Goal: Find contact information: Find contact information

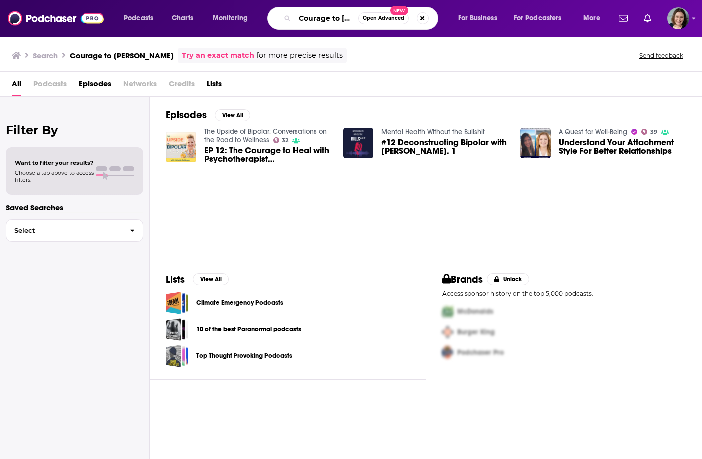
click at [300, 20] on input "Courage to [PERSON_NAME]" at bounding box center [326, 18] width 63 height 16
type input "Farming on Purpose"
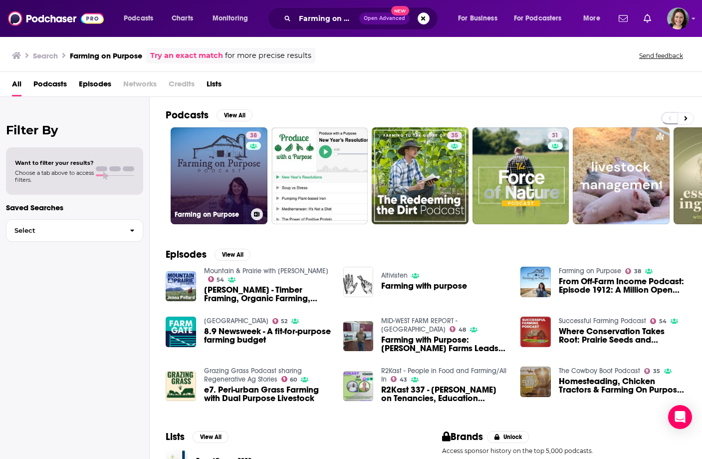
click at [204, 144] on link "38 Farming on Purpose" at bounding box center [219, 175] width 97 height 97
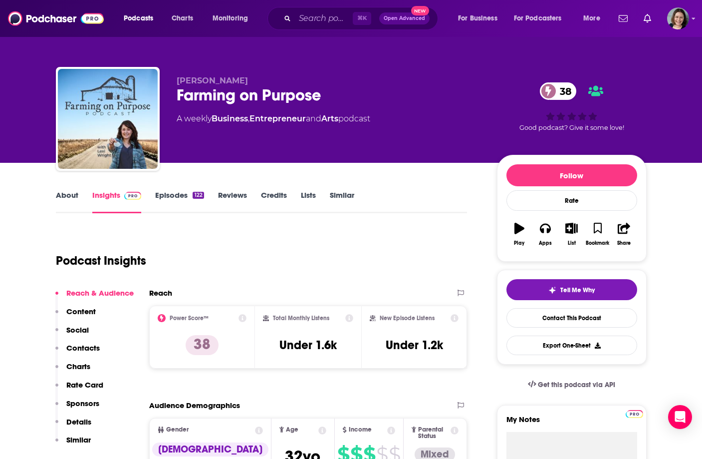
scroll to position [12, 0]
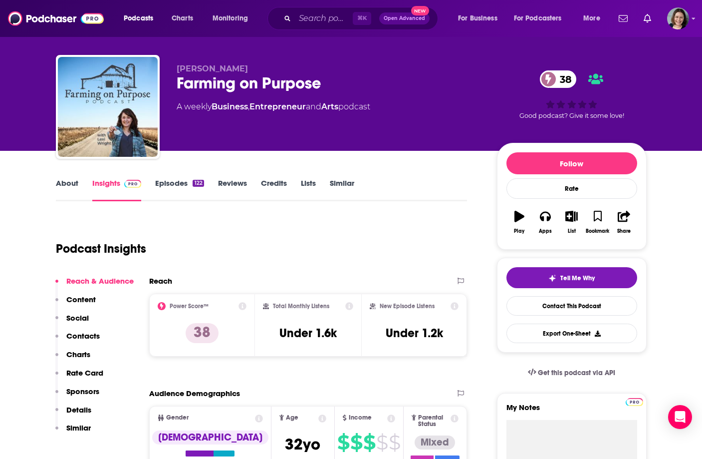
click at [75, 185] on link "About" at bounding box center [67, 189] width 22 height 23
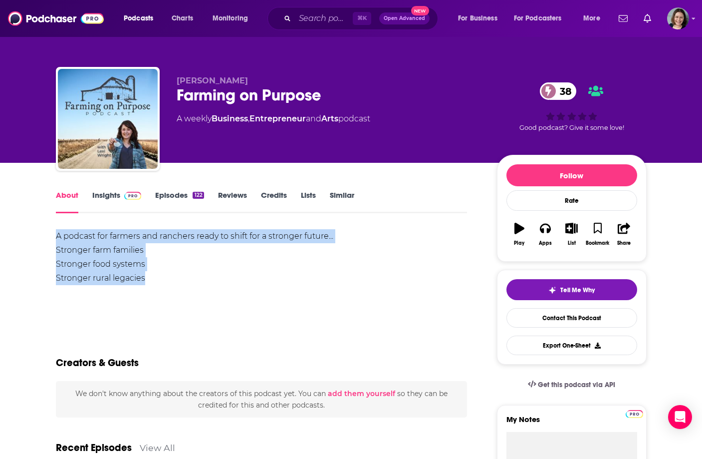
drag, startPoint x: 55, startPoint y: 235, endPoint x: 151, endPoint y: 273, distance: 103.2
copy div "A podcast for farmers and ranchers ready to shift for a stronger future... Stro…"
click at [151, 273] on div "A podcast for farmers and ranchers ready to shift for a stronger future... Stro…" at bounding box center [262, 257] width 412 height 56
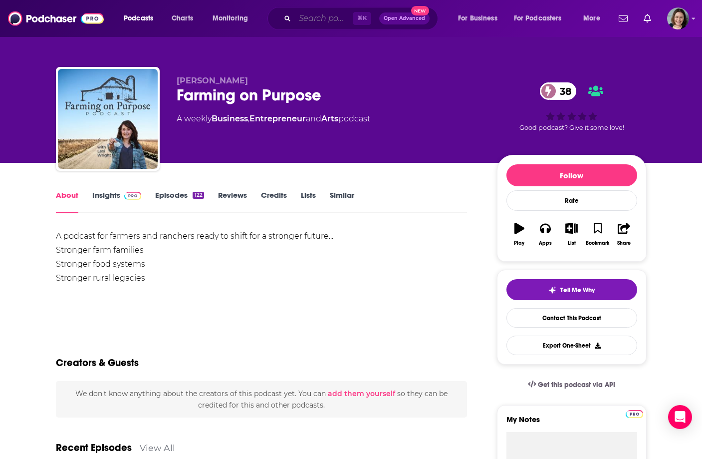
click at [298, 17] on input "Search podcasts, credits, & more..." at bounding box center [324, 18] width 58 height 16
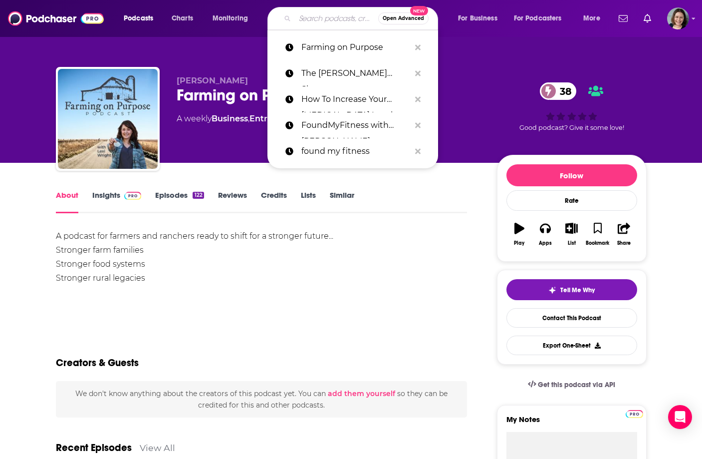
paste input "The Intentional Agribusiness Leader Podcast"
type input "The Intentional Agribusiness Leader Podcast"
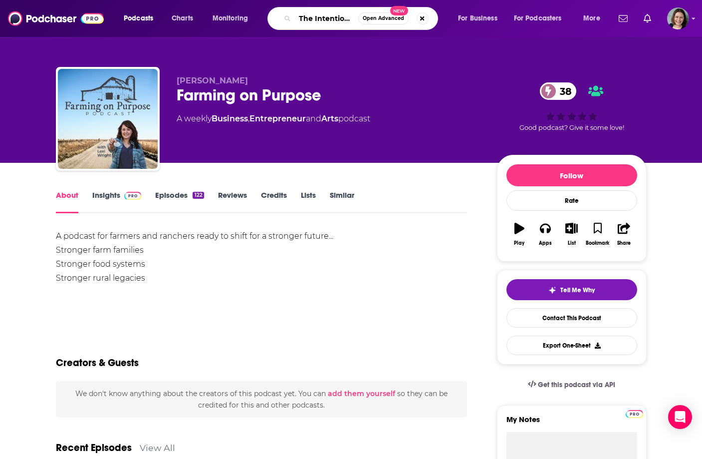
scroll to position [0, 109]
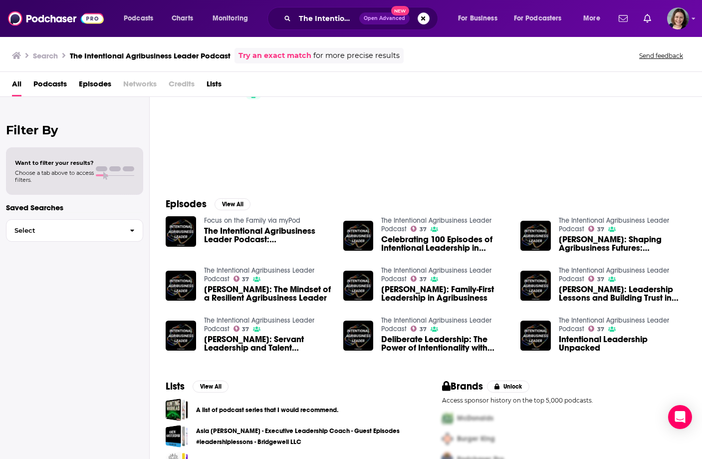
scroll to position [76, 0]
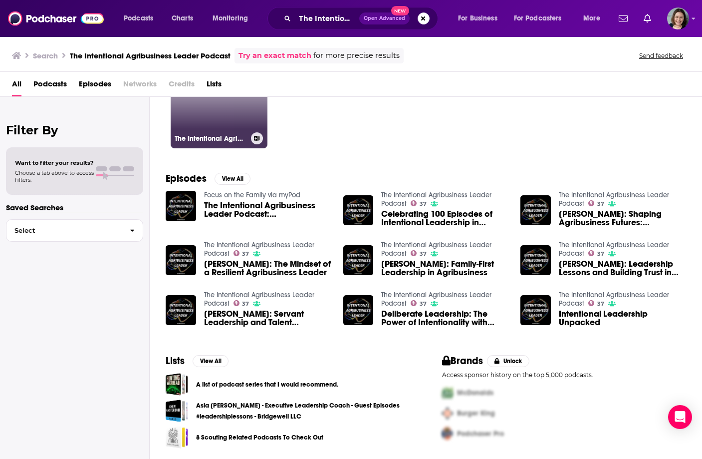
click at [216, 132] on div "The Intentional Agribusiness Leader Podcast" at bounding box center [219, 138] width 89 height 12
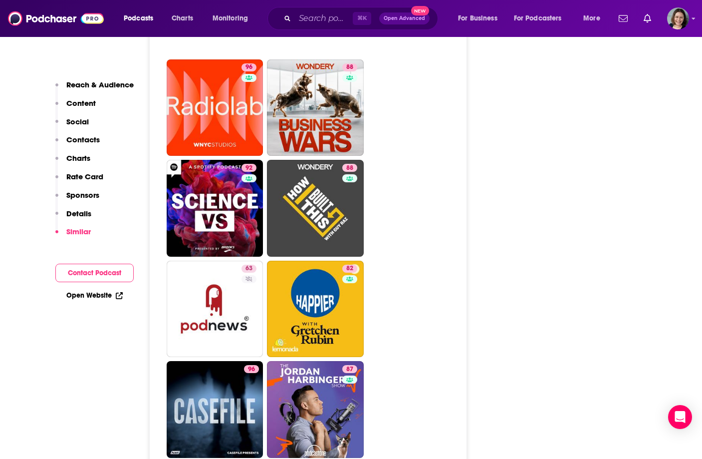
scroll to position [1441, 0]
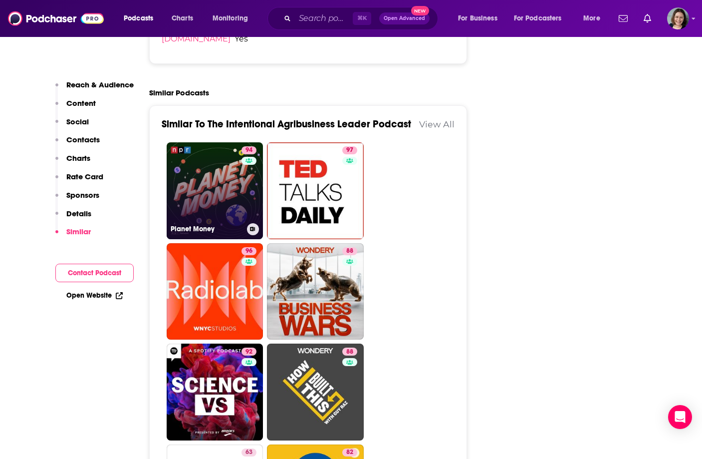
click at [197, 213] on link "94 Planet Money" at bounding box center [215, 190] width 97 height 97
type input "https://www.podchaser.com/podcasts/planet-money-139479"
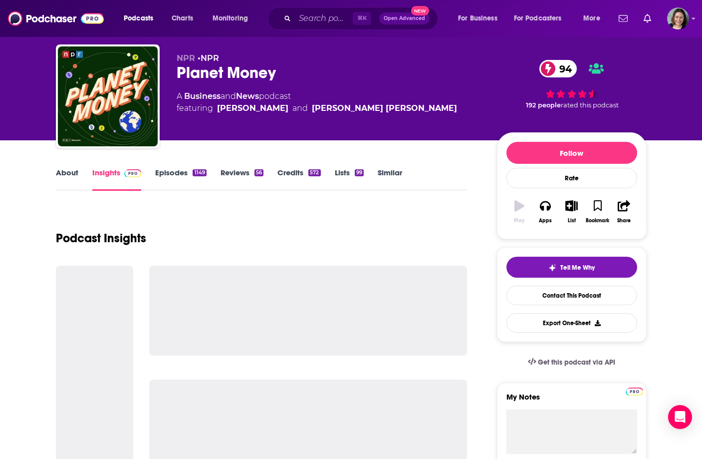
scroll to position [23, 0]
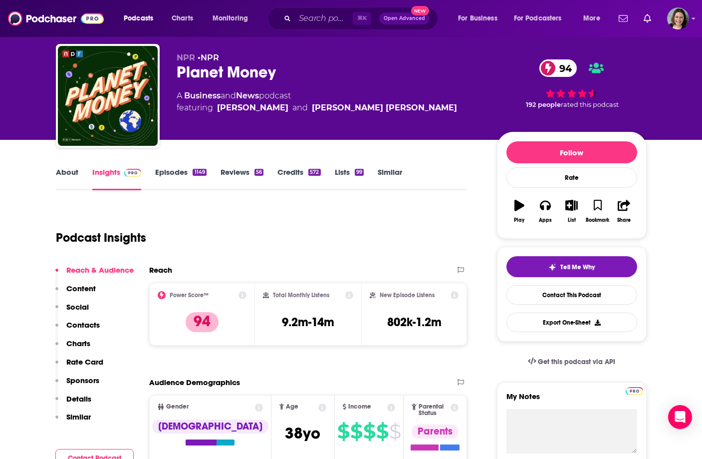
click at [68, 176] on link "About" at bounding box center [67, 178] width 22 height 23
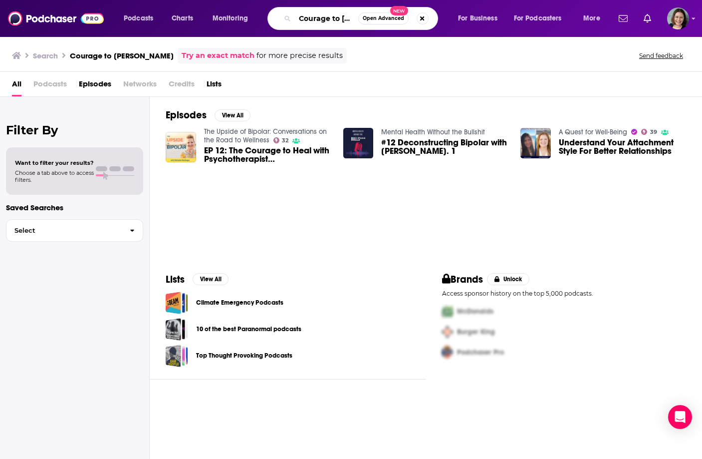
click at [332, 14] on input "Courage to [PERSON_NAME]" at bounding box center [326, 18] width 63 height 16
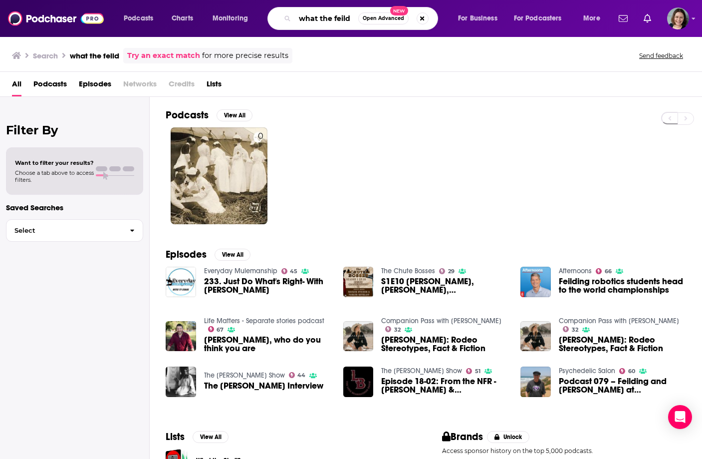
click at [328, 18] on input "what the feild" at bounding box center [326, 18] width 63 height 16
paste input "Making farmers famous with [PERSON_NAME] from Top 50 Farmers"
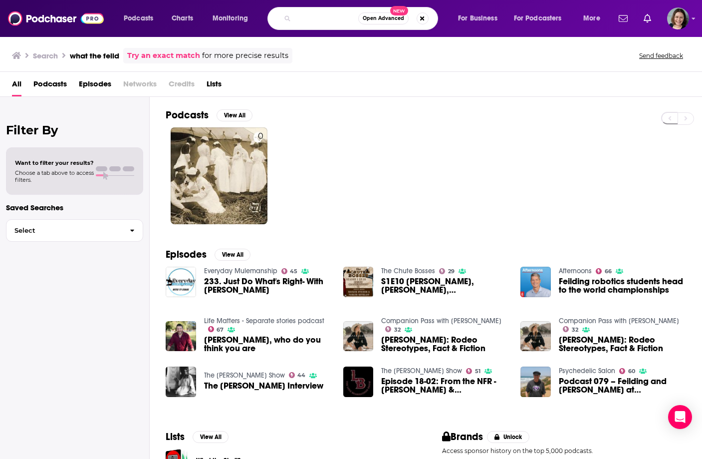
type input "Making farmers famous with [PERSON_NAME] from Top 50 Farmers"
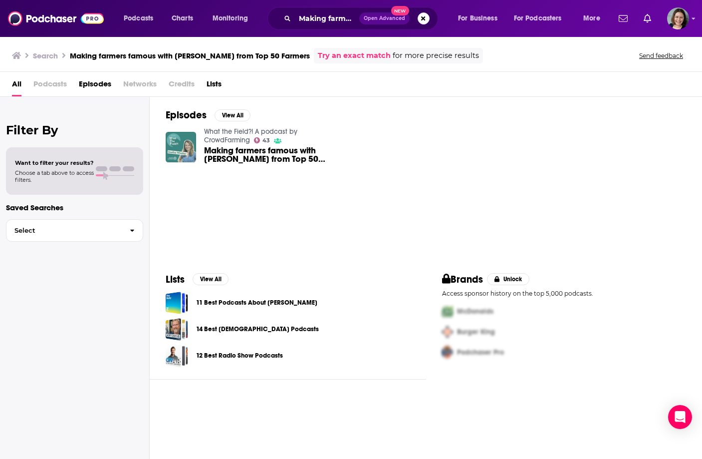
click at [186, 137] on img "Making farmers famous with Analisa Winther from Top 50 Farmers" at bounding box center [181, 147] width 30 height 30
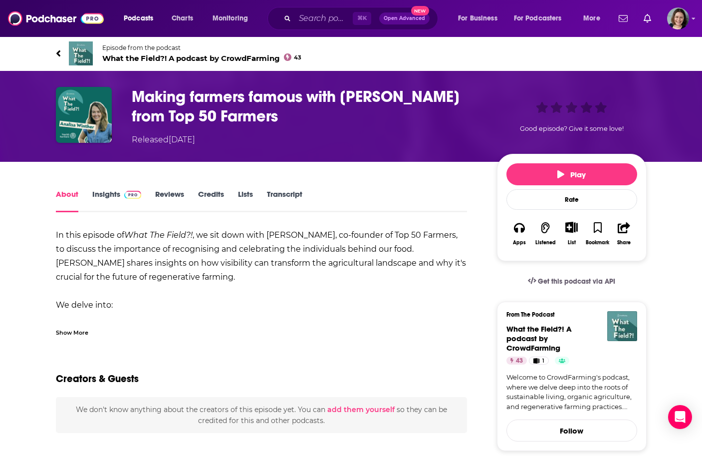
click at [85, 52] on img at bounding box center [81, 53] width 24 height 24
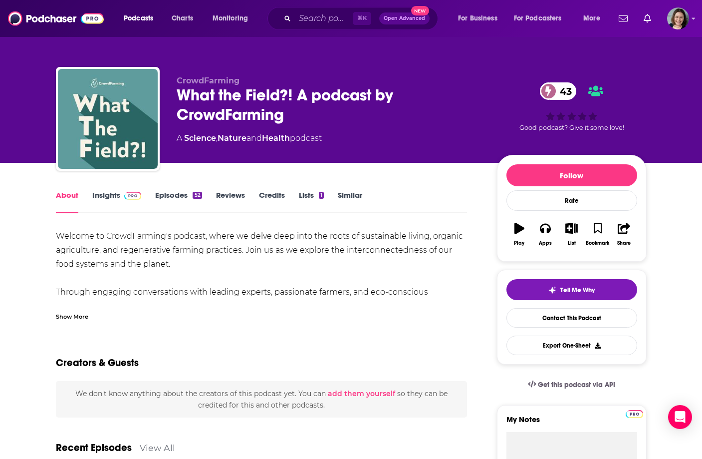
click at [112, 196] on link "Insights" at bounding box center [116, 201] width 49 height 23
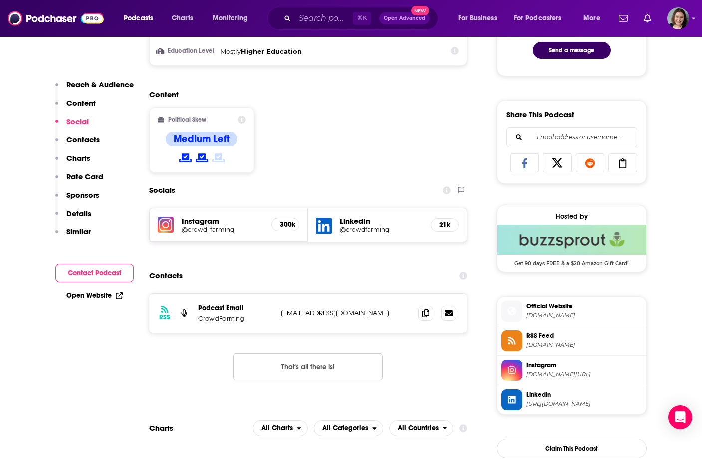
scroll to position [576, 0]
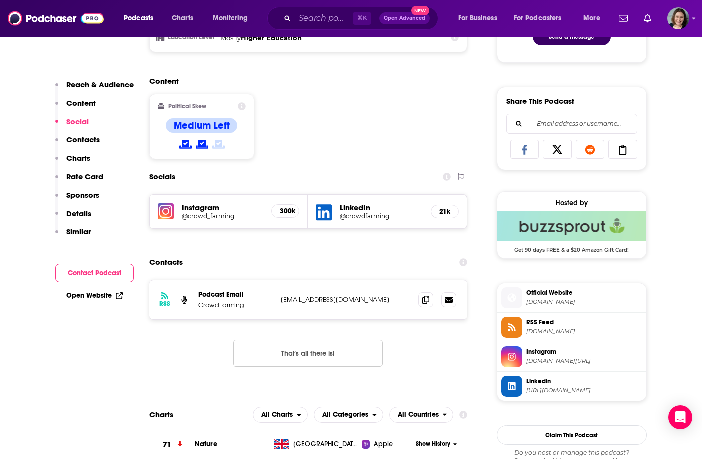
click at [189, 210] on h5 "Instagram" at bounding box center [223, 207] width 82 height 9
click at [173, 210] on img at bounding box center [166, 211] width 16 height 16
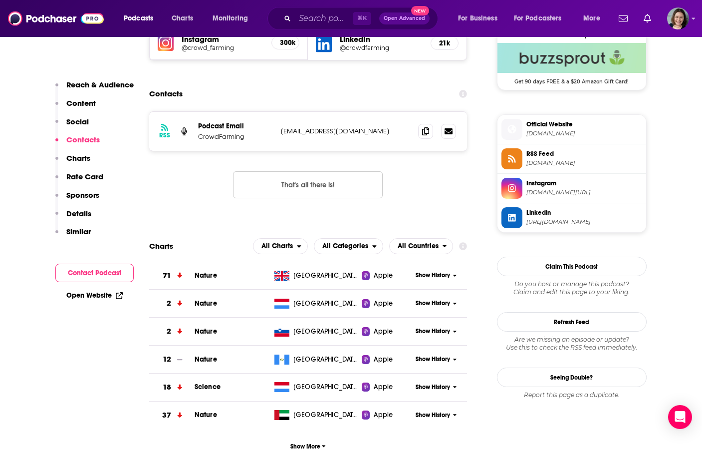
scroll to position [734, 0]
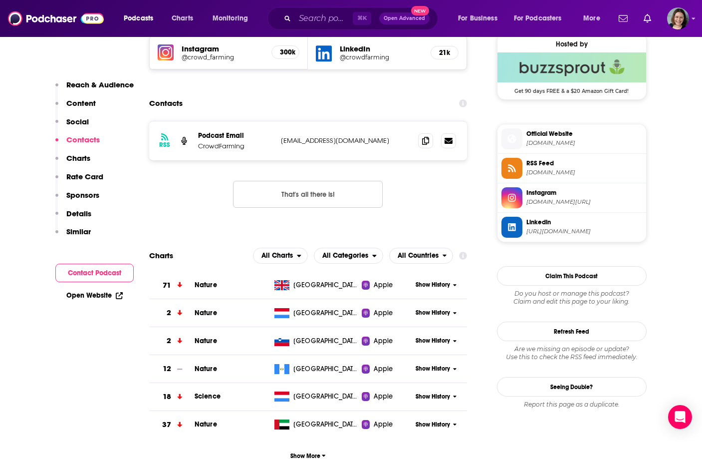
drag, startPoint x: 277, startPoint y: 140, endPoint x: 396, endPoint y: 143, distance: 118.3
click at [396, 143] on div "RSS Podcast Email CrowdFarming [EMAIL_ADDRESS][DOMAIN_NAME] [EMAIL_ADDRESS][DOM…" at bounding box center [308, 140] width 318 height 39
click at [396, 143] on p "[EMAIL_ADDRESS][DOMAIN_NAME]" at bounding box center [346, 140] width 130 height 8
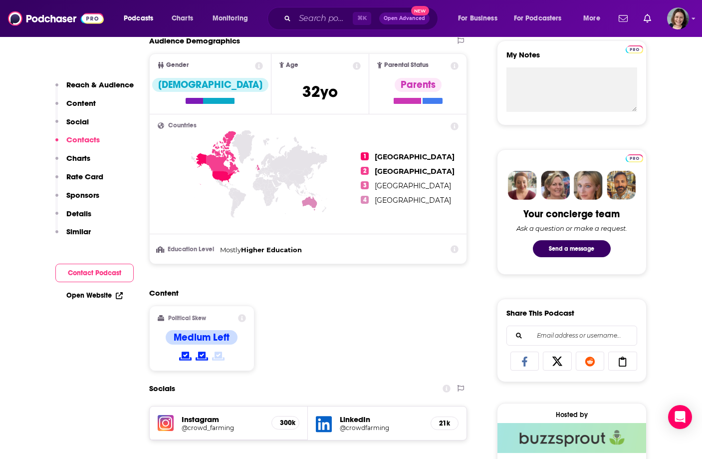
scroll to position [0, 0]
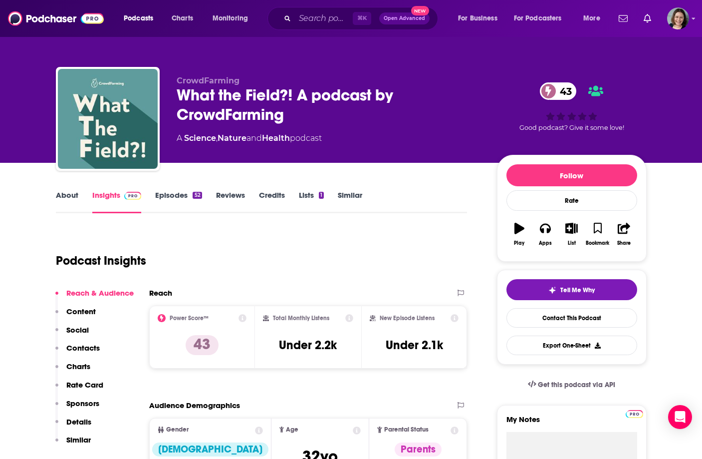
click at [184, 94] on div "What the Field?! A podcast by CrowdFarming 43" at bounding box center [329, 104] width 304 height 39
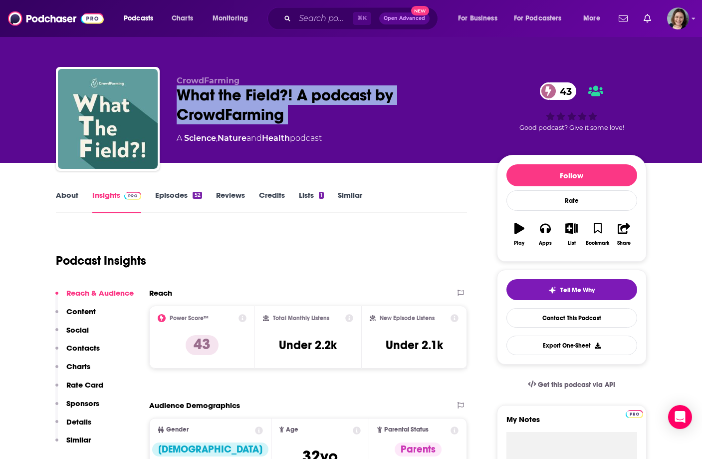
drag, startPoint x: 184, startPoint y: 94, endPoint x: 293, endPoint y: 107, distance: 109.6
click at [293, 108] on div "What the Field?! A podcast by CrowdFarming 43" at bounding box center [329, 104] width 304 height 39
copy div "What the Field?! A podcast by CrowdFarming 43"
click at [293, 107] on div "What the Field?! A podcast by CrowdFarming 43" at bounding box center [329, 104] width 304 height 39
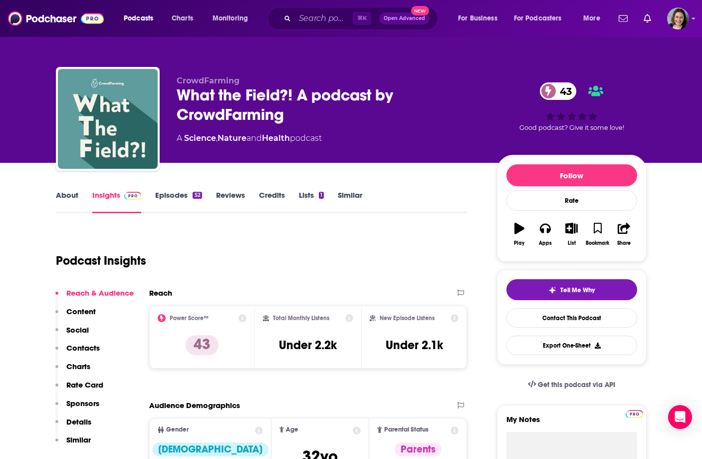
click at [66, 204] on link "About" at bounding box center [67, 201] width 22 height 23
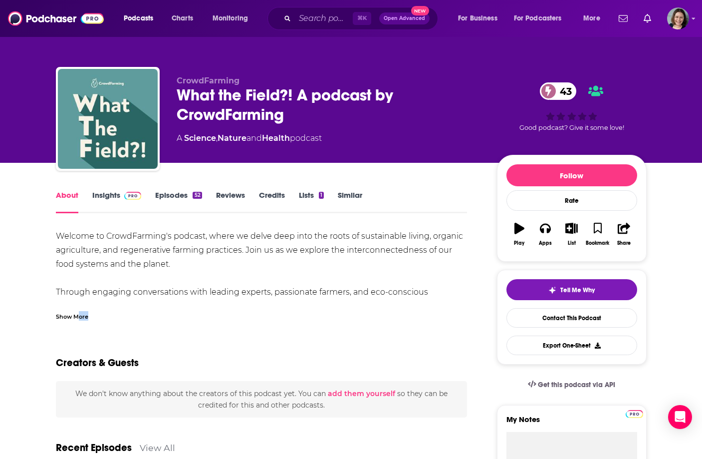
click at [77, 317] on div "Show More" at bounding box center [72, 315] width 32 height 9
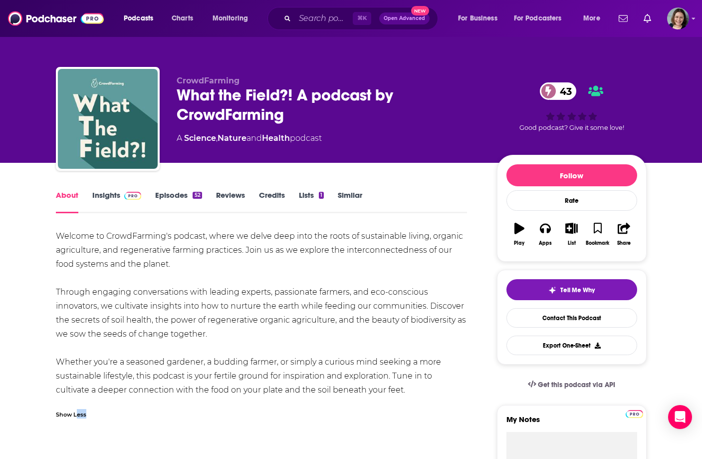
click at [100, 199] on link "Insights" at bounding box center [116, 201] width 49 height 23
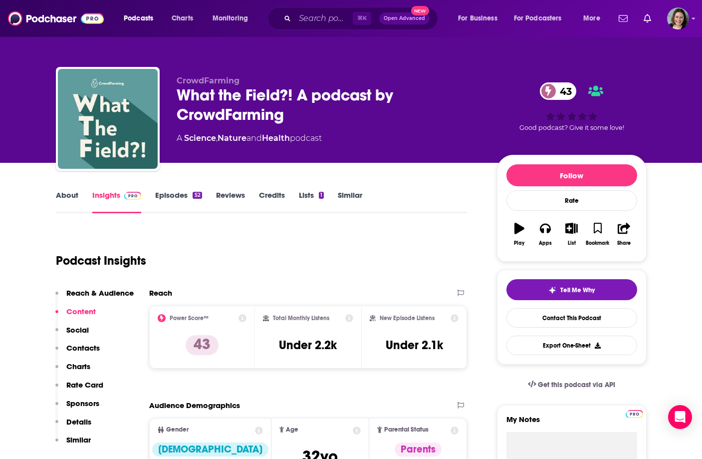
click at [77, 201] on link "About" at bounding box center [67, 201] width 22 height 23
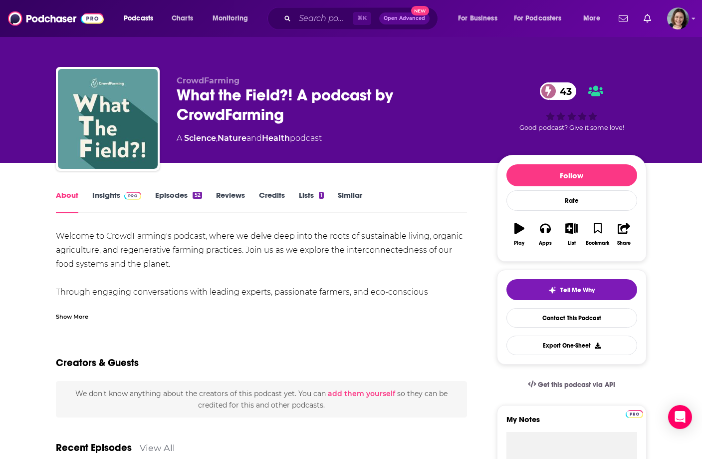
click at [75, 315] on div "Show More" at bounding box center [72, 315] width 32 height 9
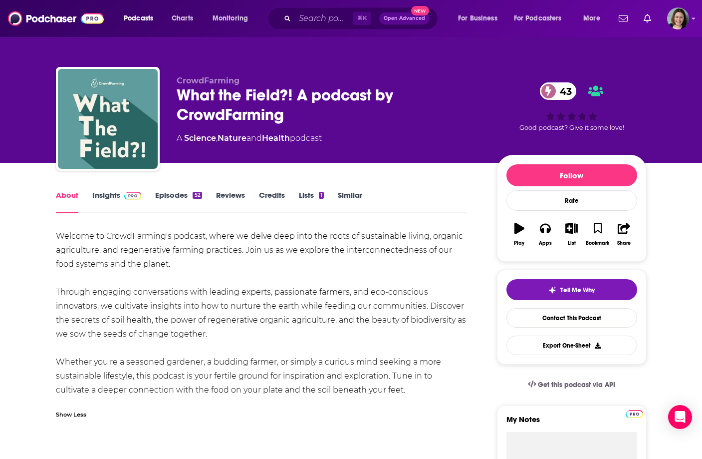
click at [80, 248] on div "Welcome to CrowdFarming's podcast, where we delve deep into the roots of sustai…" at bounding box center [262, 313] width 412 height 168
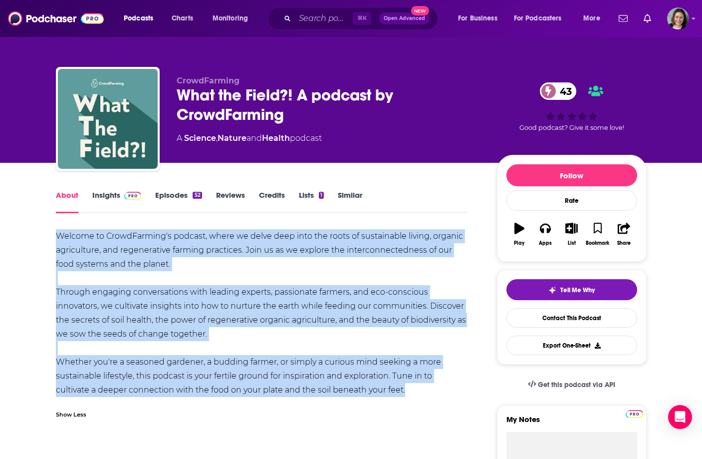
drag, startPoint x: 80, startPoint y: 248, endPoint x: 246, endPoint y: 365, distance: 203.1
click at [246, 366] on div "Welcome to CrowdFarming's podcast, where we delve deep into the roots of sustai…" at bounding box center [262, 313] width 412 height 168
copy div "Welcome to CrowdFarming's podcast, where we delve deep into the roots of sustai…"
click at [246, 365] on div "Welcome to CrowdFarming's podcast, where we delve deep into the roots of sustai…" at bounding box center [262, 313] width 412 height 168
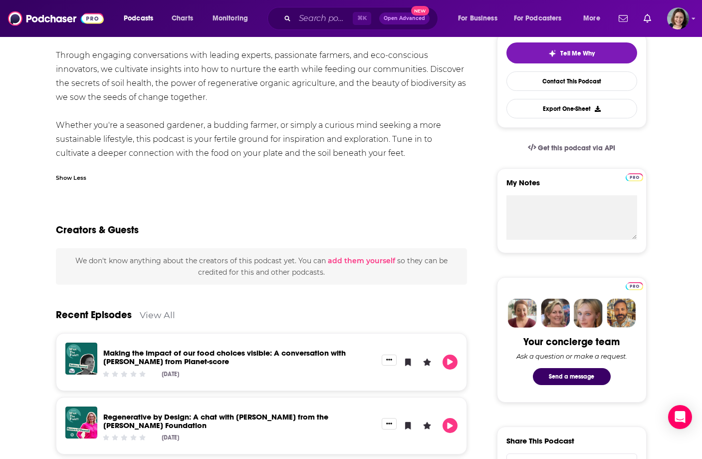
scroll to position [16, 0]
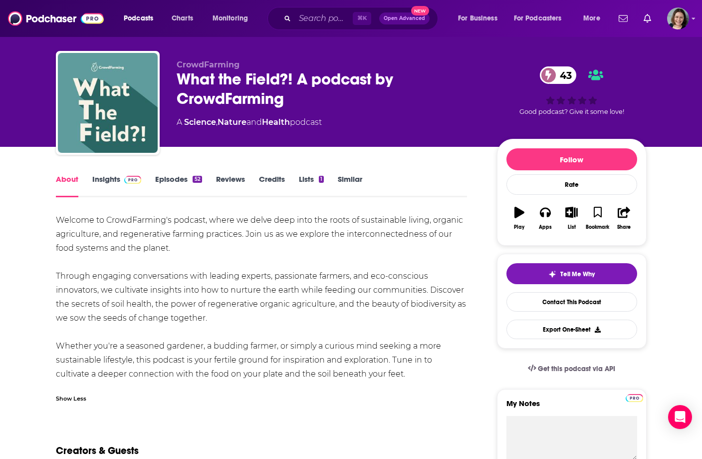
click at [118, 177] on link "Insights" at bounding box center [116, 185] width 49 height 23
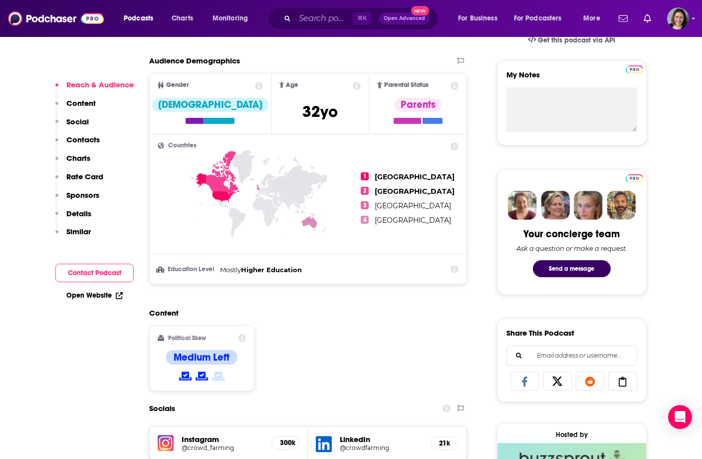
scroll to position [654, 0]
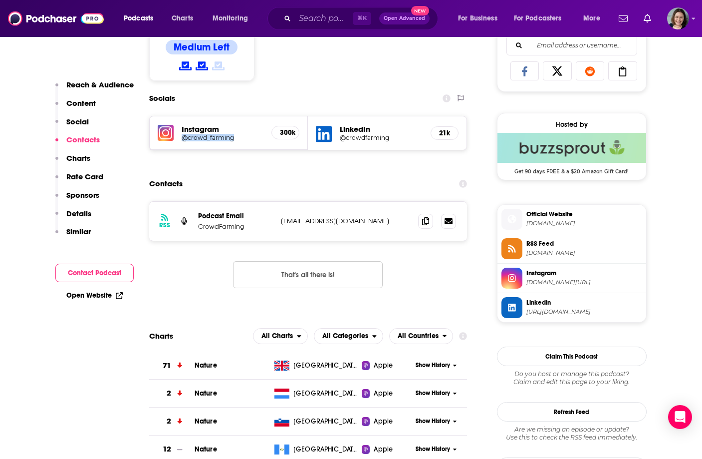
click at [165, 130] on img at bounding box center [166, 133] width 16 height 16
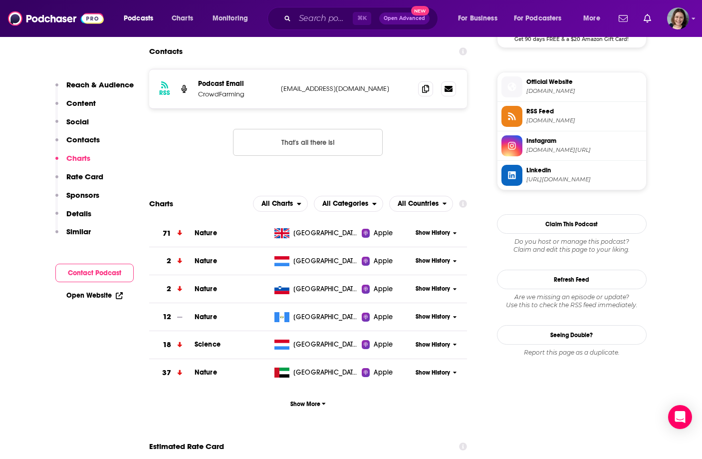
scroll to position [589, 0]
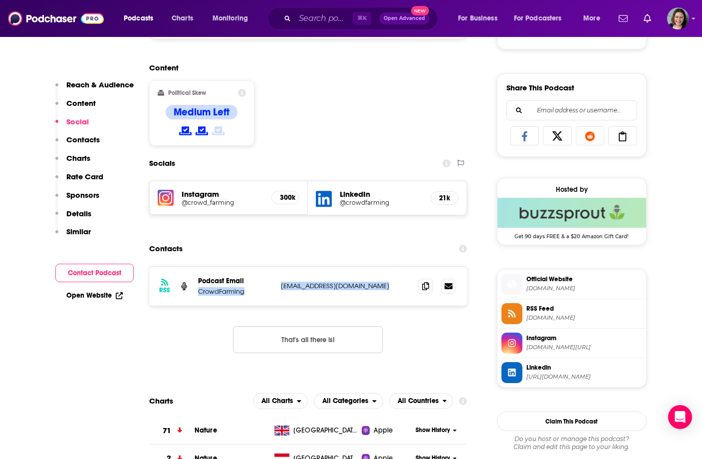
drag, startPoint x: 274, startPoint y: 284, endPoint x: 417, endPoint y: 283, distance: 142.2
click at [417, 283] on div "RSS Podcast Email CrowdFarming [EMAIL_ADDRESS][DOMAIN_NAME] [EMAIL_ADDRESS][DOM…" at bounding box center [308, 285] width 318 height 39
click at [350, 288] on p "[EMAIL_ADDRESS][DOMAIN_NAME]" at bounding box center [346, 285] width 130 height 8
